Goal: Find specific page/section: Find specific page/section

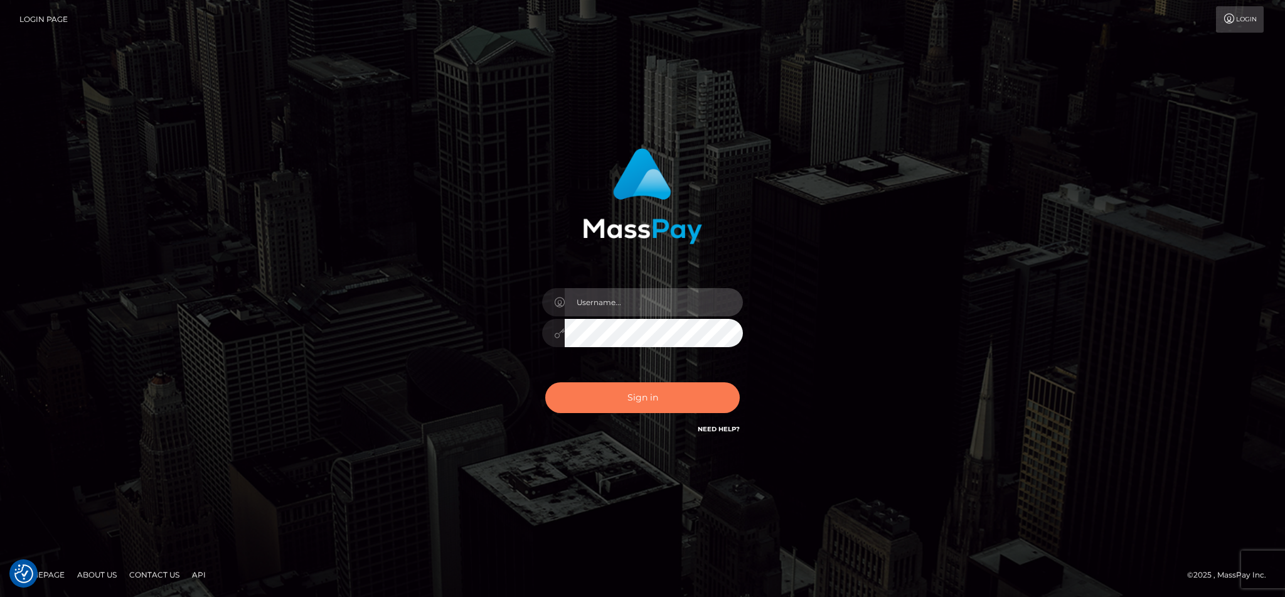
type input "cgomez.nvision"
click at [670, 390] on button "Sign in" at bounding box center [642, 397] width 194 height 31
type input "cgomez.nvision"
click at [697, 390] on button "Sign in" at bounding box center [642, 397] width 194 height 31
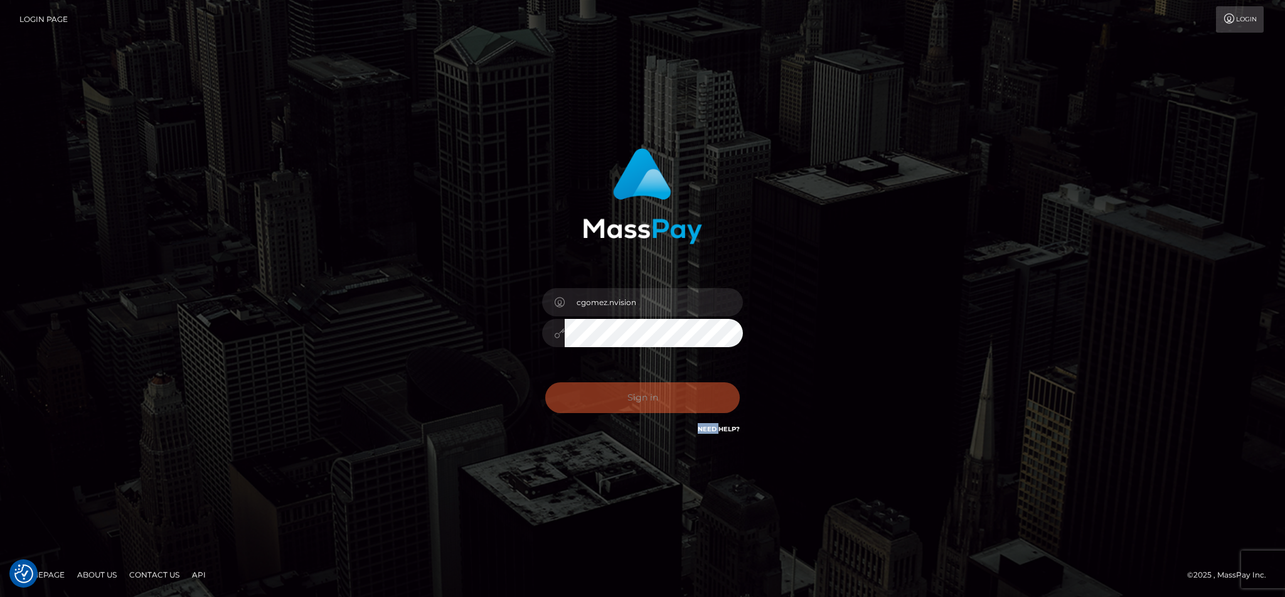
click at [697, 390] on div "Sign in Need Help?" at bounding box center [643, 403] width 220 height 56
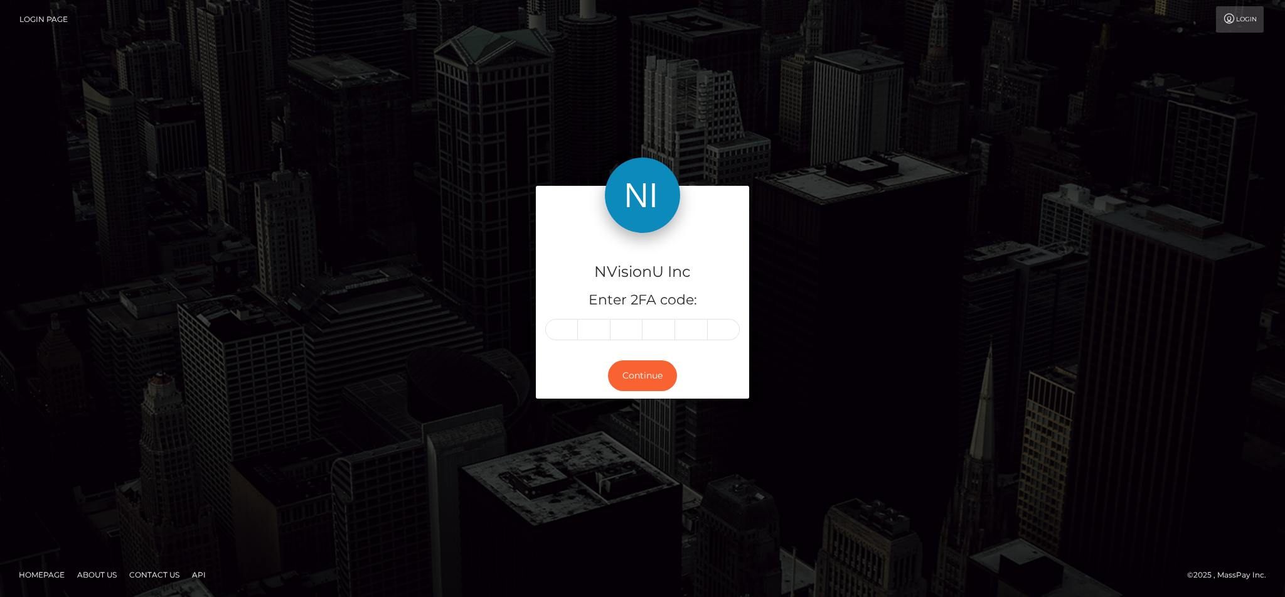
drag, startPoint x: 0, startPoint y: 0, endPoint x: 575, endPoint y: 323, distance: 659.3
click at [575, 323] on input "text" at bounding box center [561, 329] width 33 height 21
type input "8"
type input "5"
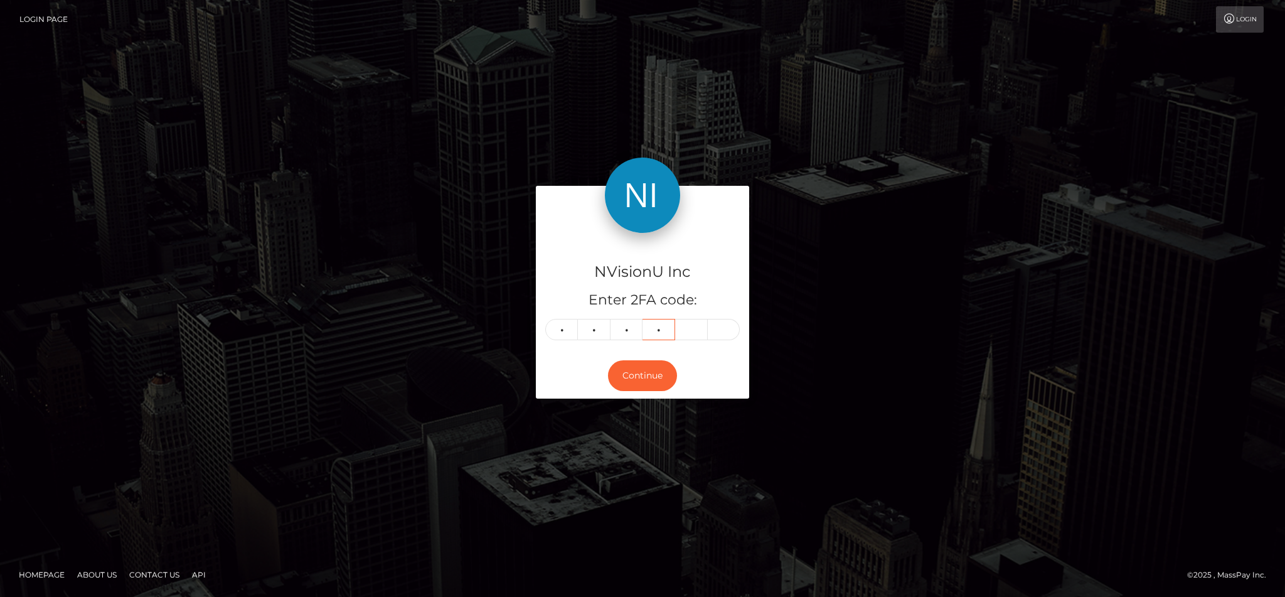
type input "1"
type input "3"
type input "7"
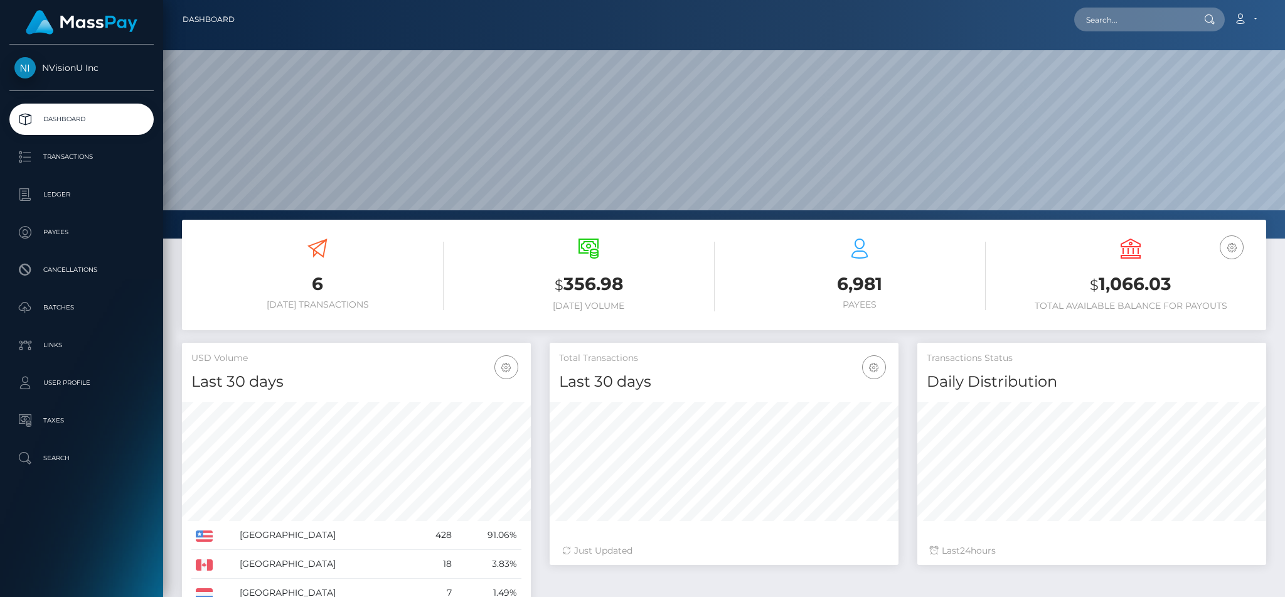
scroll to position [223, 348]
click at [1106, 23] on input "text" at bounding box center [1133, 20] width 118 height 24
paste input "104319"
click at [1112, 16] on input "104319" at bounding box center [1133, 20] width 118 height 24
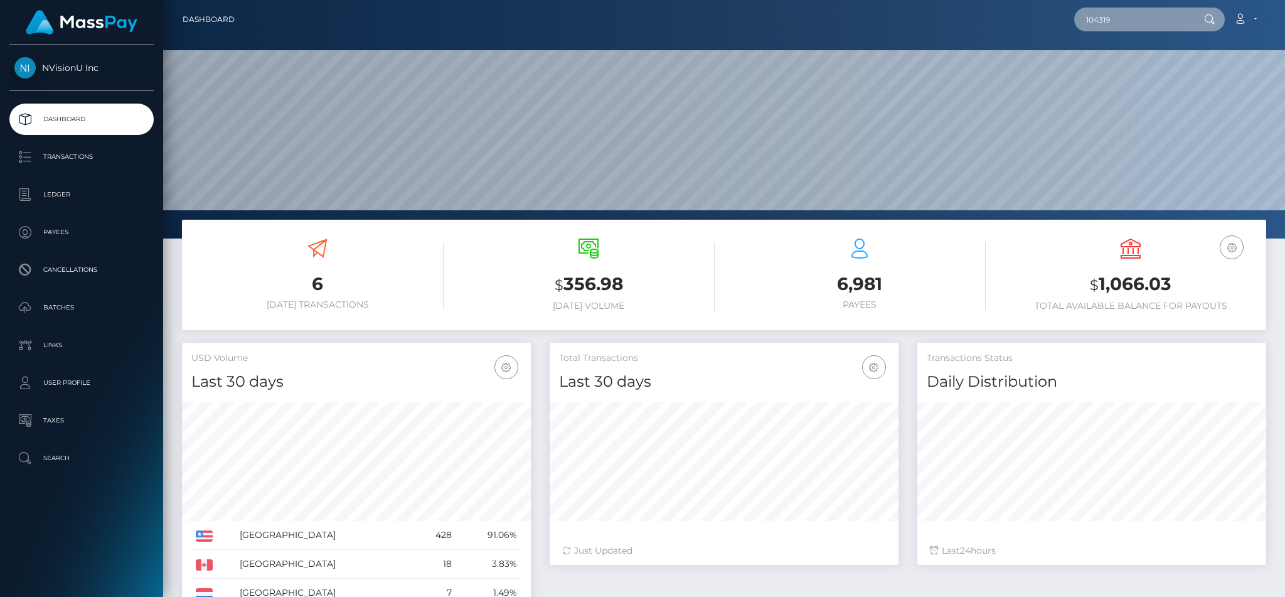
paste input "swghold@gmail.com"
type input "swghold@gmail.com"
